Goal: Find specific page/section: Find specific page/section

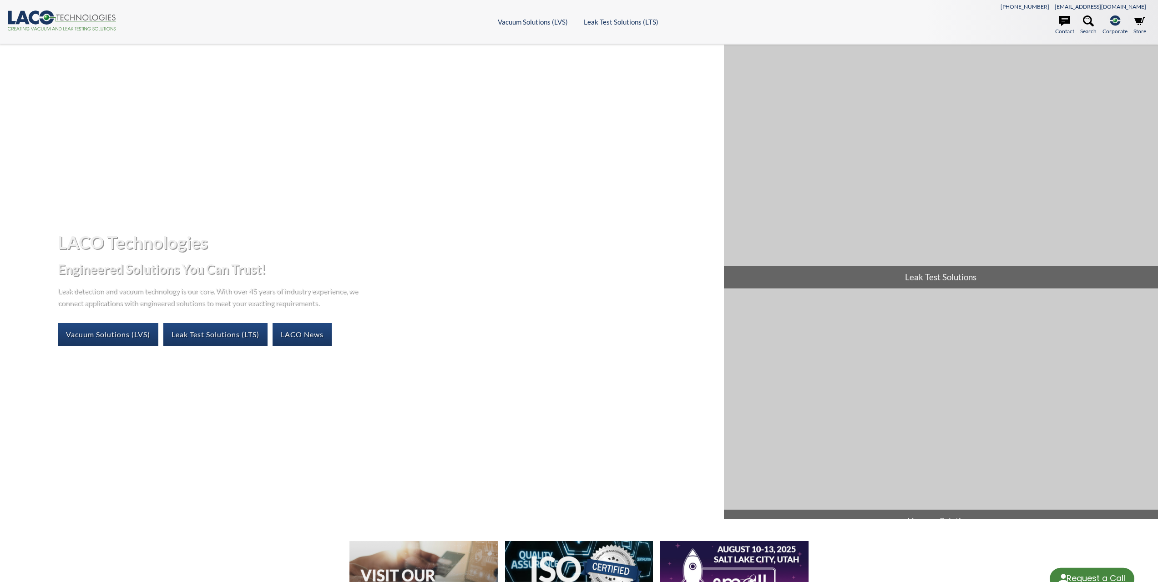
select select "Language Translate Widget"
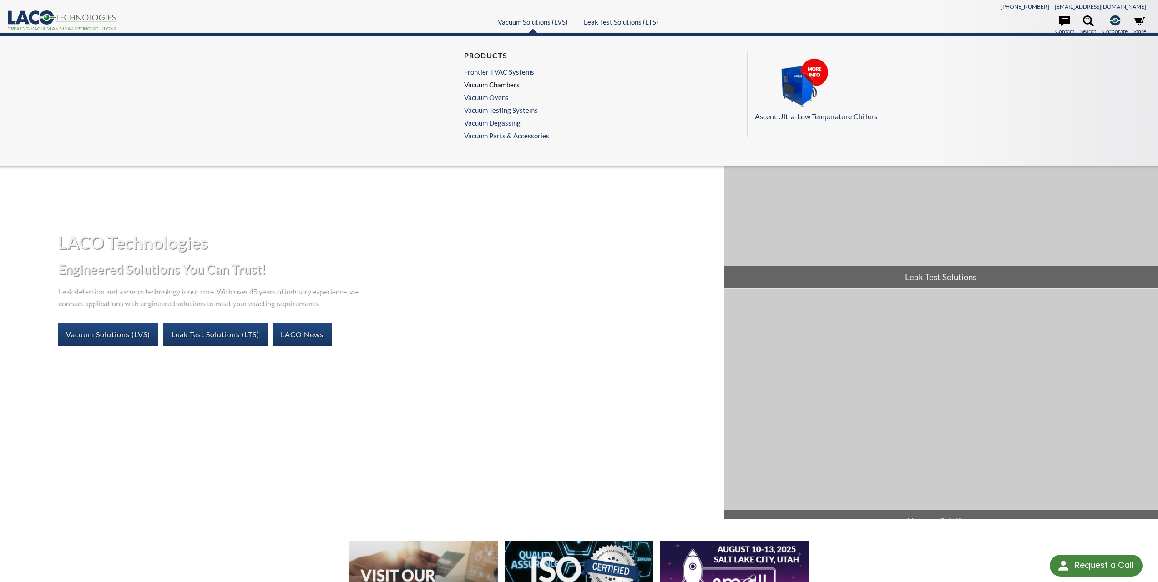
click at [508, 83] on link "Vacuum Chambers" at bounding box center [504, 85] width 81 height 8
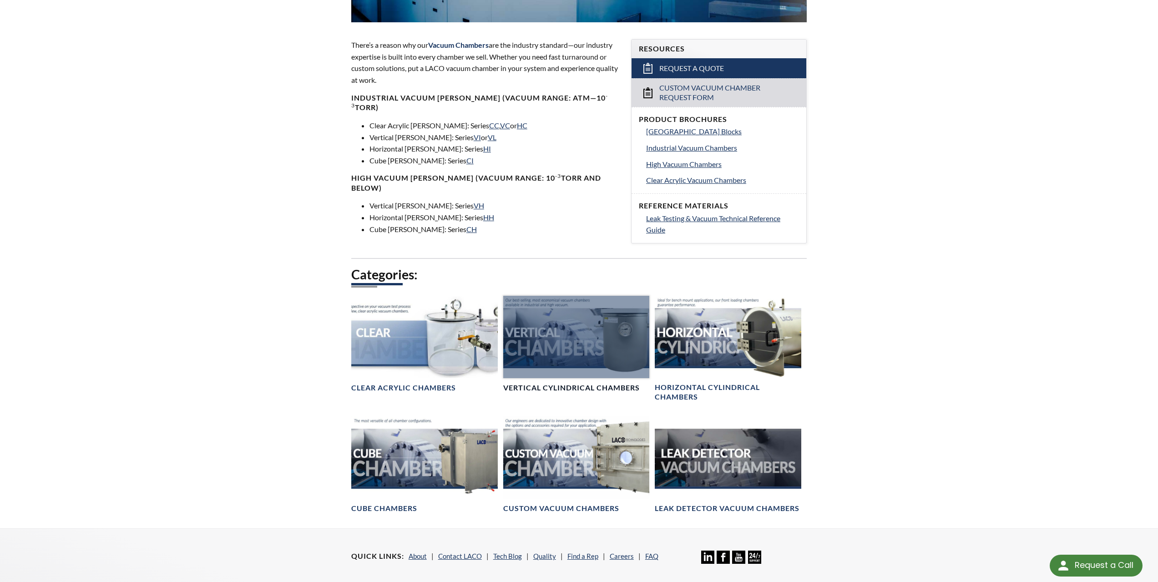
scroll to position [318, 0]
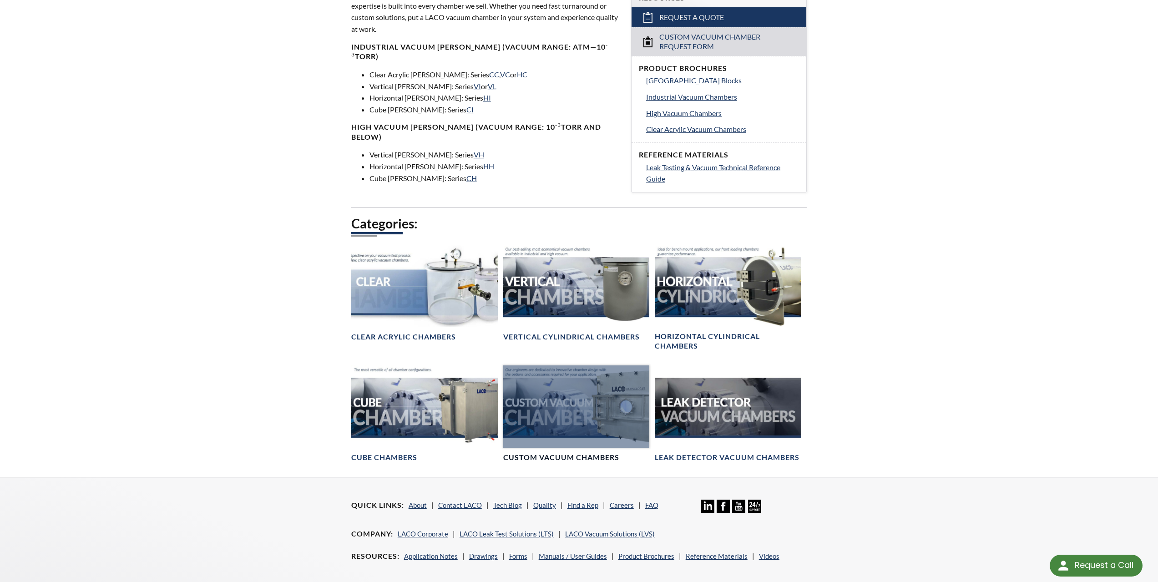
click at [584, 416] on div at bounding box center [576, 406] width 146 height 82
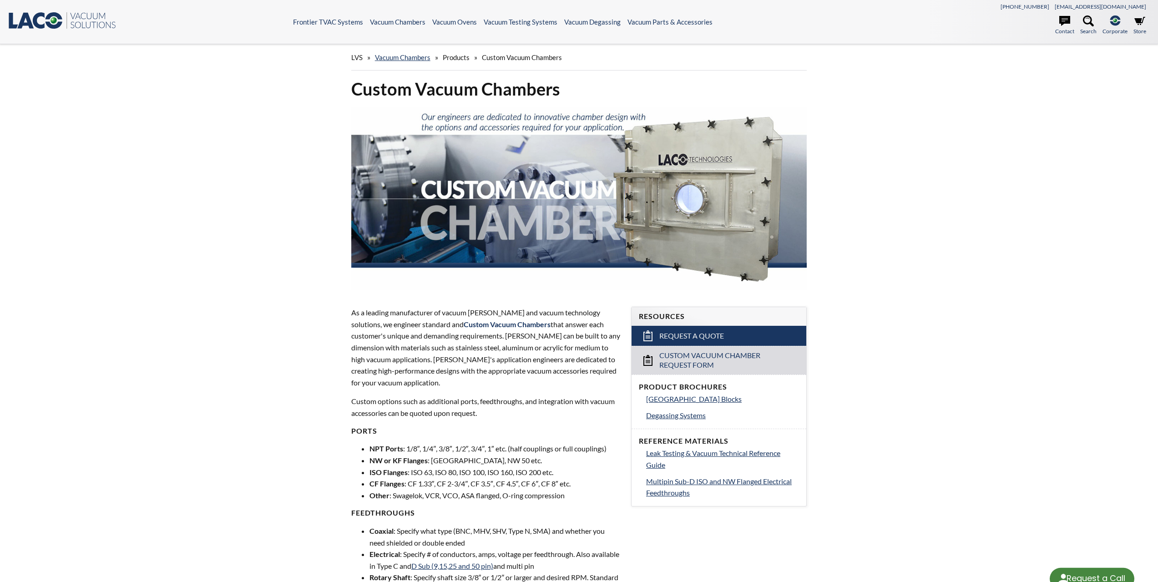
select select "Language Translate Widget"
